Goal: Information Seeking & Learning: Learn about a topic

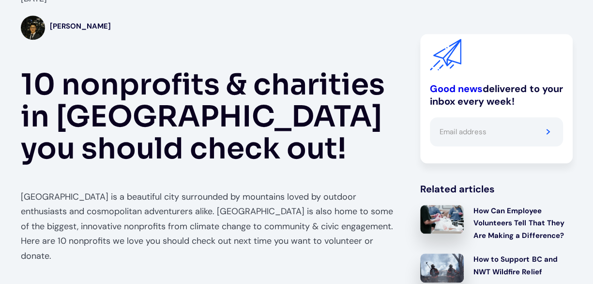
scroll to position [408, 0]
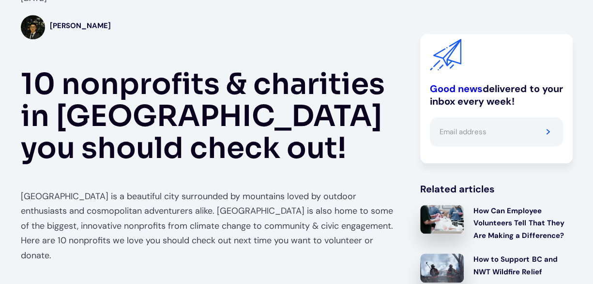
click at [215, 120] on h1 "10 nonprofits & charities in [GEOGRAPHIC_DATA] you should check out!" at bounding box center [211, 116] width 380 height 96
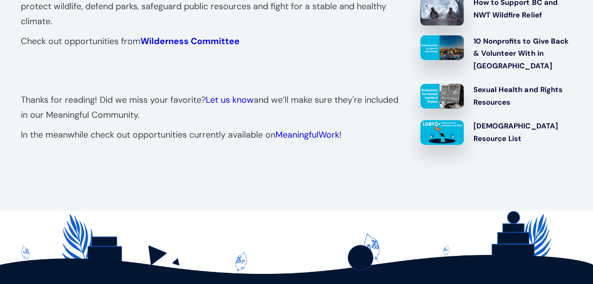
scroll to position [3307, 0]
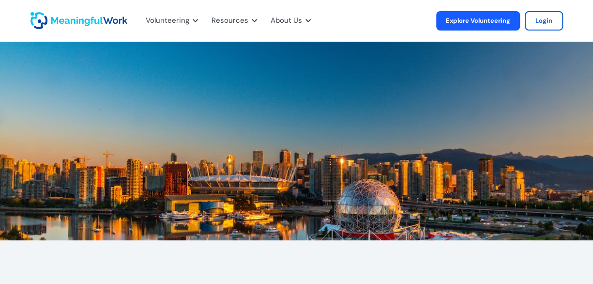
drag, startPoint x: 0, startPoint y: 0, endPoint x: 287, endPoint y: 157, distance: 327.4
